Goal: Task Accomplishment & Management: Complete application form

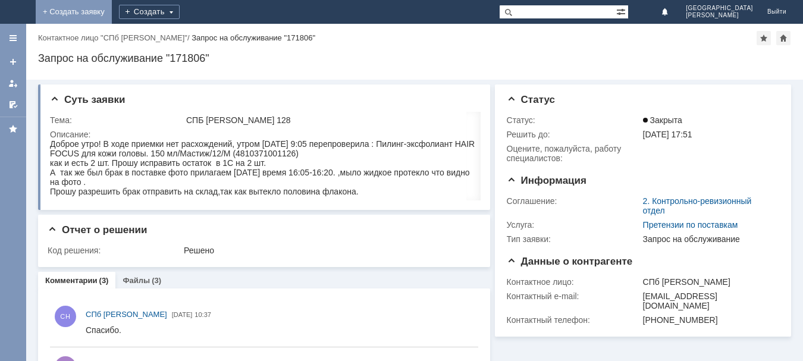
click at [112, 15] on link "+ Создать заявку" at bounding box center [74, 12] width 76 height 24
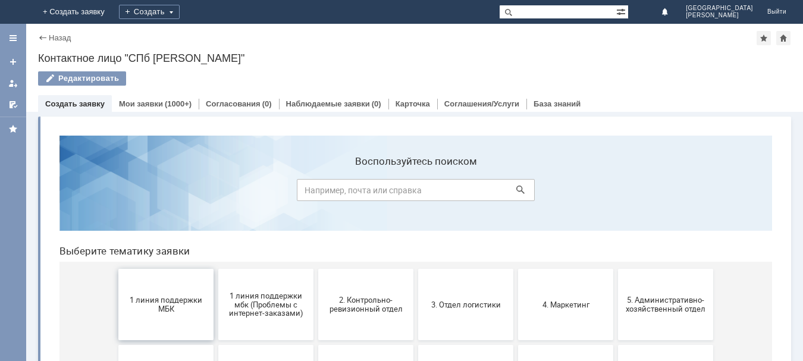
click at [161, 314] on button "1 линия поддержки МБК" at bounding box center [165, 304] width 95 height 71
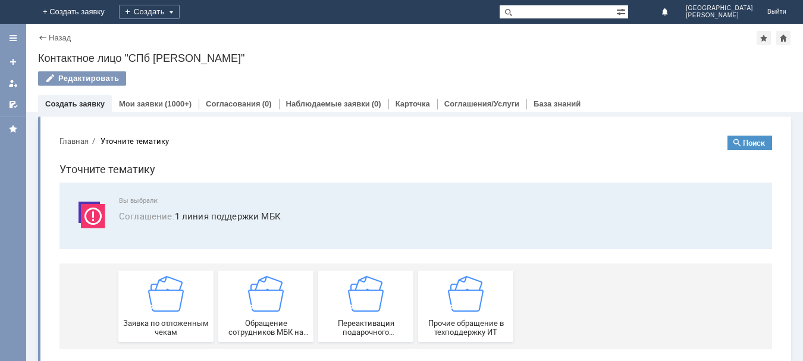
click at [161, 314] on div "Заявка по отложенным чекам" at bounding box center [166, 306] width 88 height 61
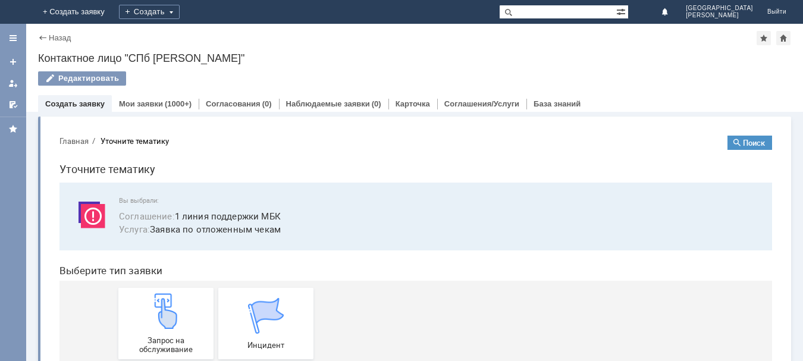
click at [161, 314] on img at bounding box center [166, 311] width 36 height 36
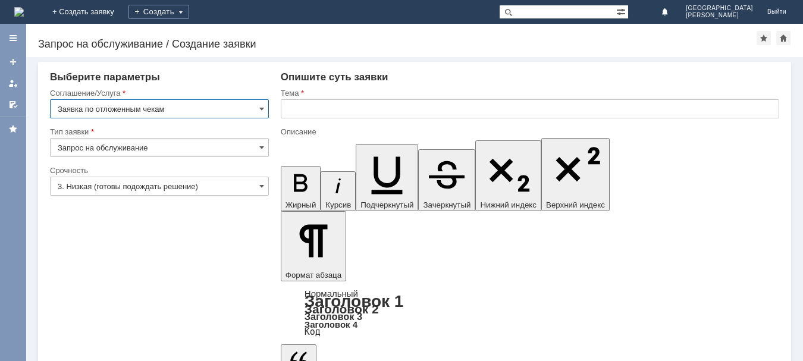
click at [334, 117] on input "text" at bounding box center [530, 108] width 498 height 19
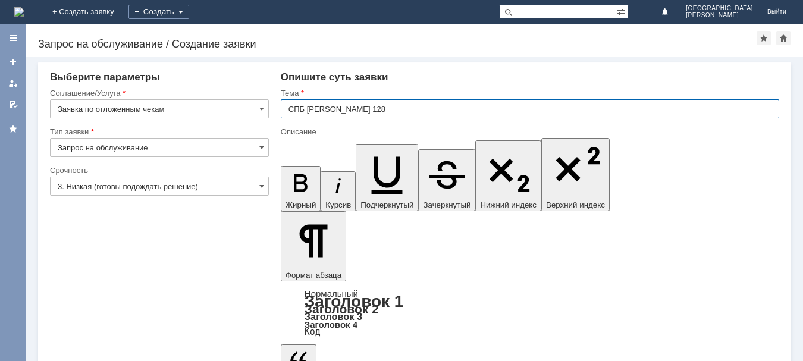
type input "СПБ [PERSON_NAME] 128"
drag, startPoint x: 359, startPoint y: 3250, endPoint x: 346, endPoint y: 3252, distance: 12.6
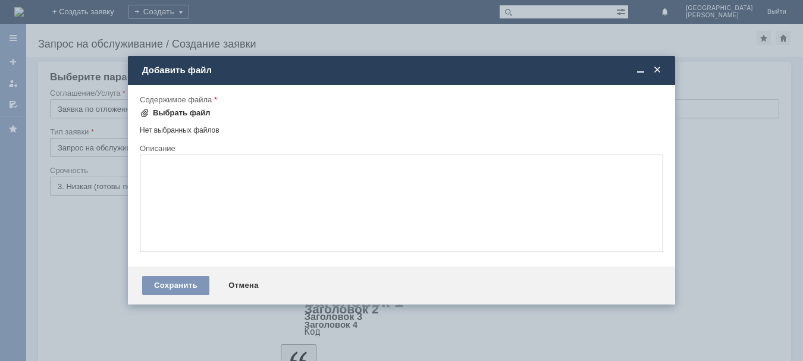
click at [193, 113] on div "Выбрать файл" at bounding box center [182, 113] width 58 height 10
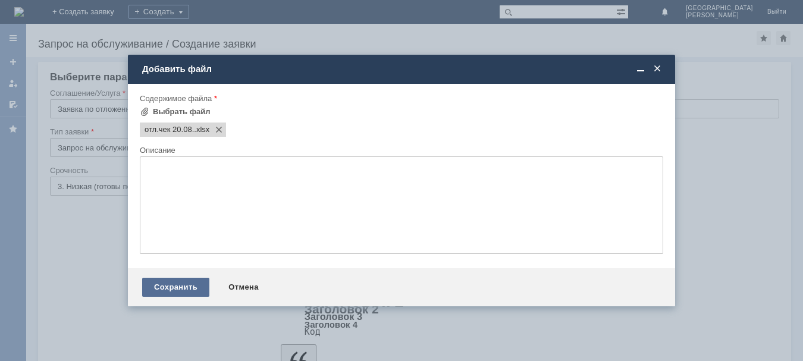
click at [189, 290] on div "Сохранить" at bounding box center [175, 287] width 67 height 19
